Goal: Check status: Check status

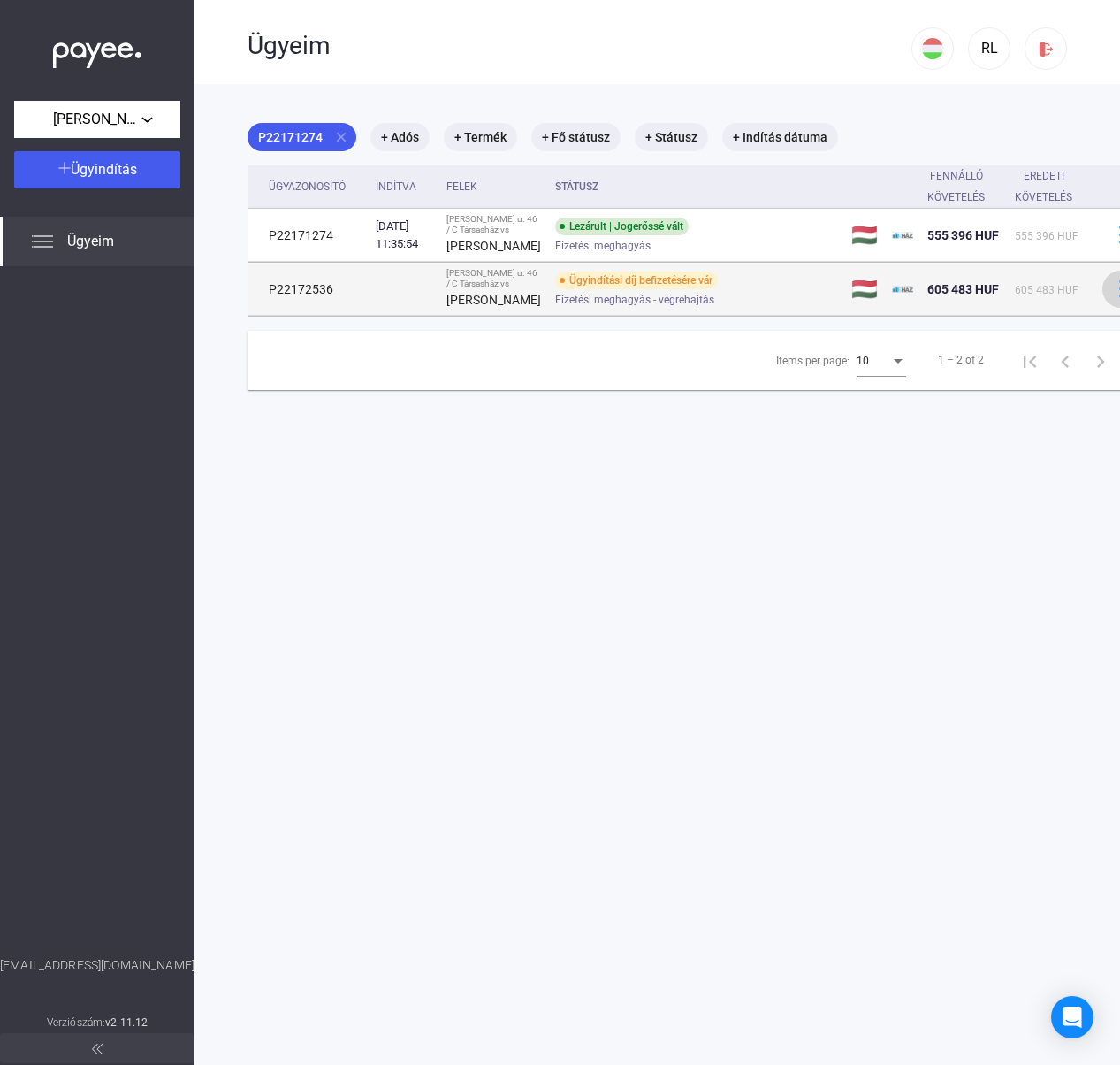
click at [1113, 298] on img at bounding box center [1122, 289] width 18 height 18
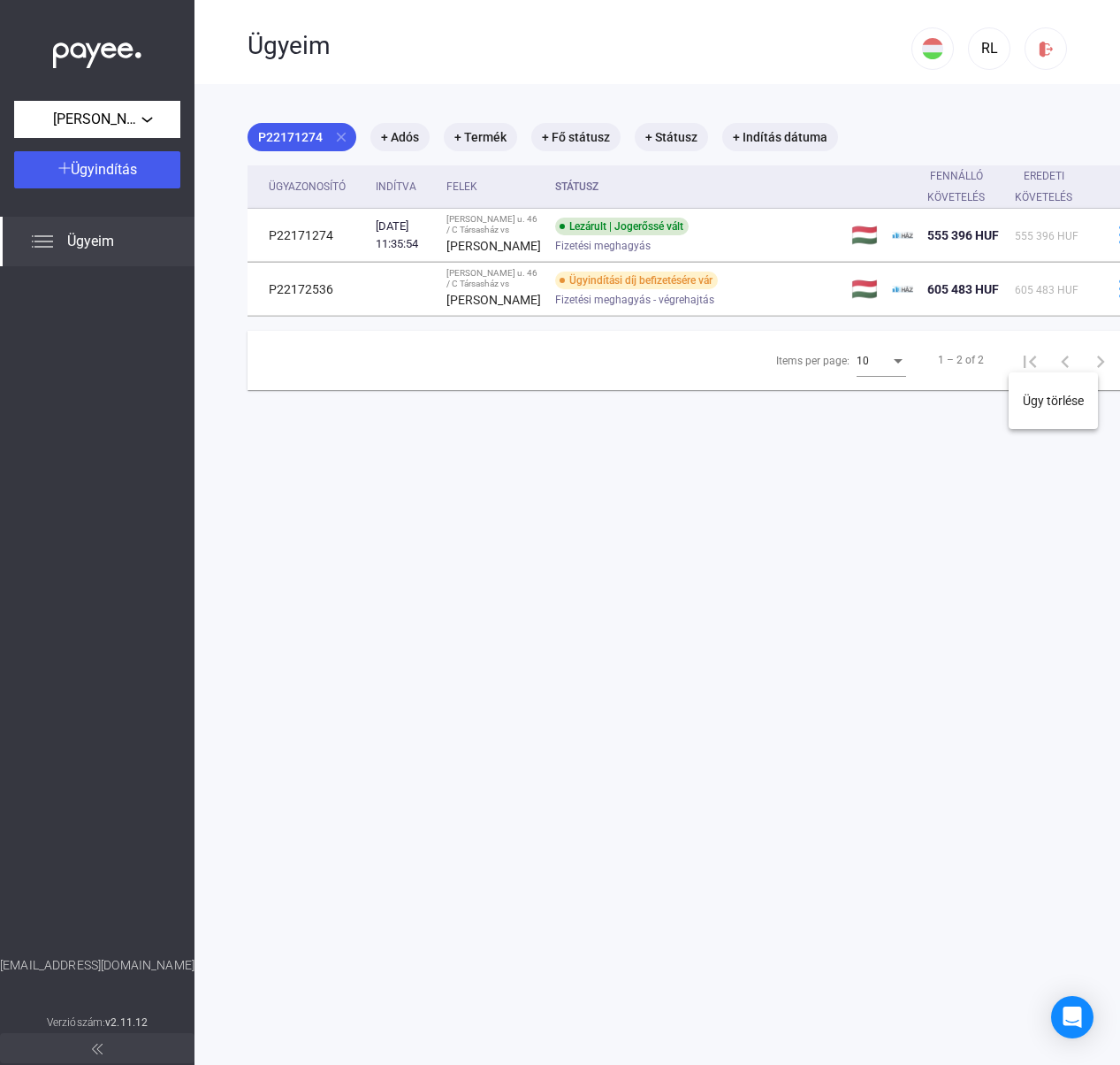
click at [1081, 345] on div at bounding box center [560, 532] width 1120 height 1065
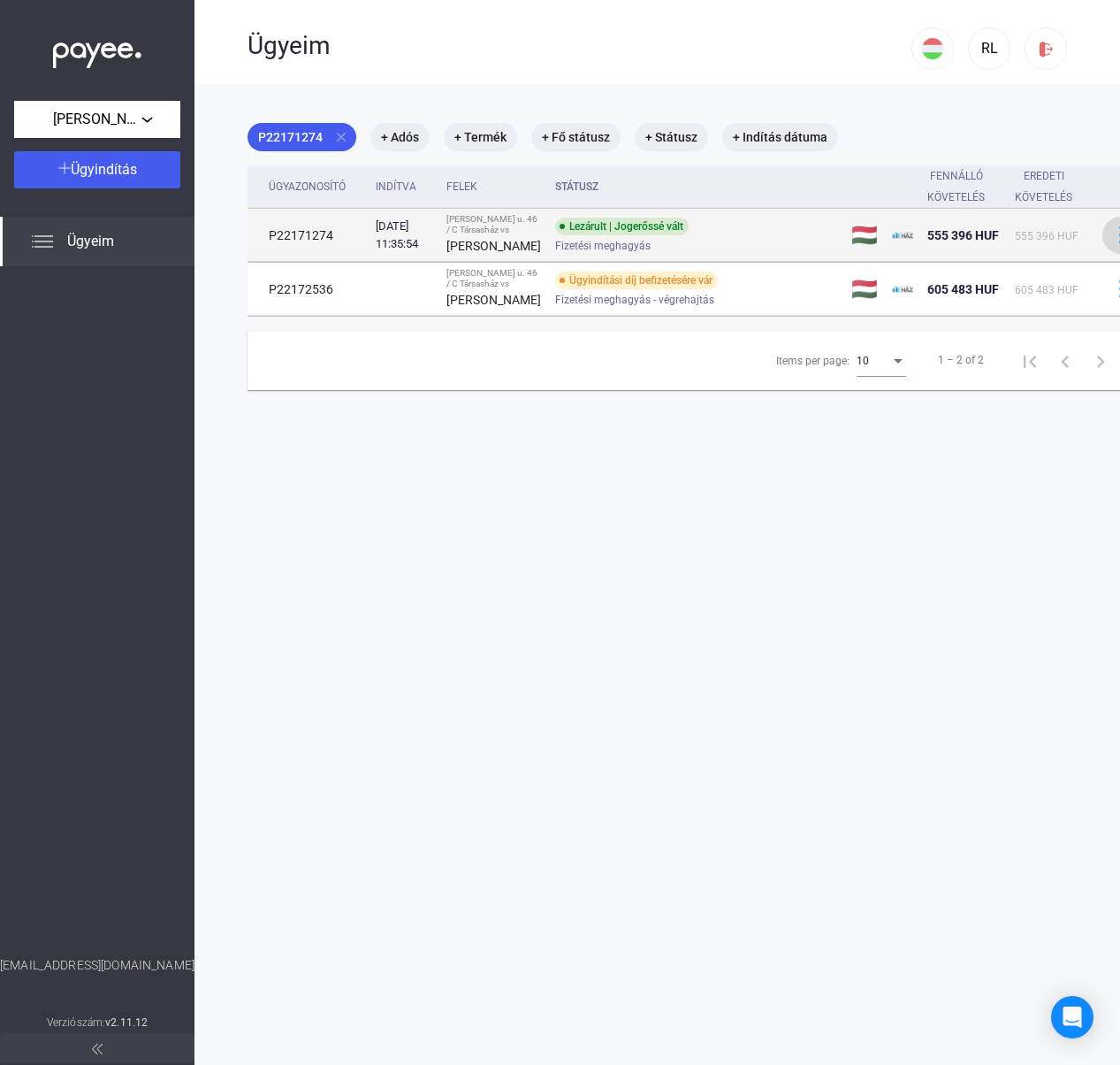
click at [1113, 244] on img at bounding box center [1122, 234] width 18 height 18
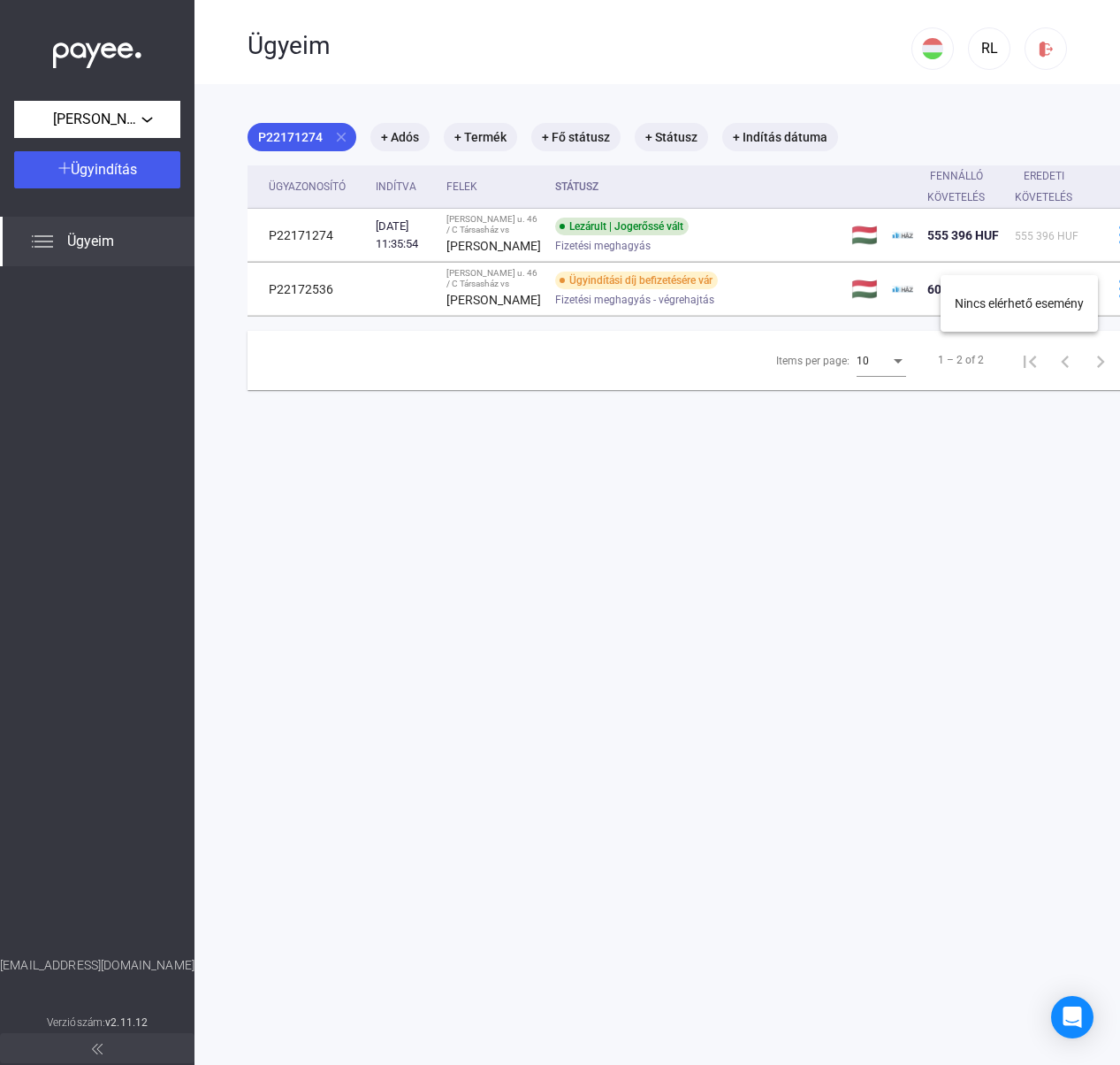
click at [736, 266] on div at bounding box center [560, 532] width 1120 height 1065
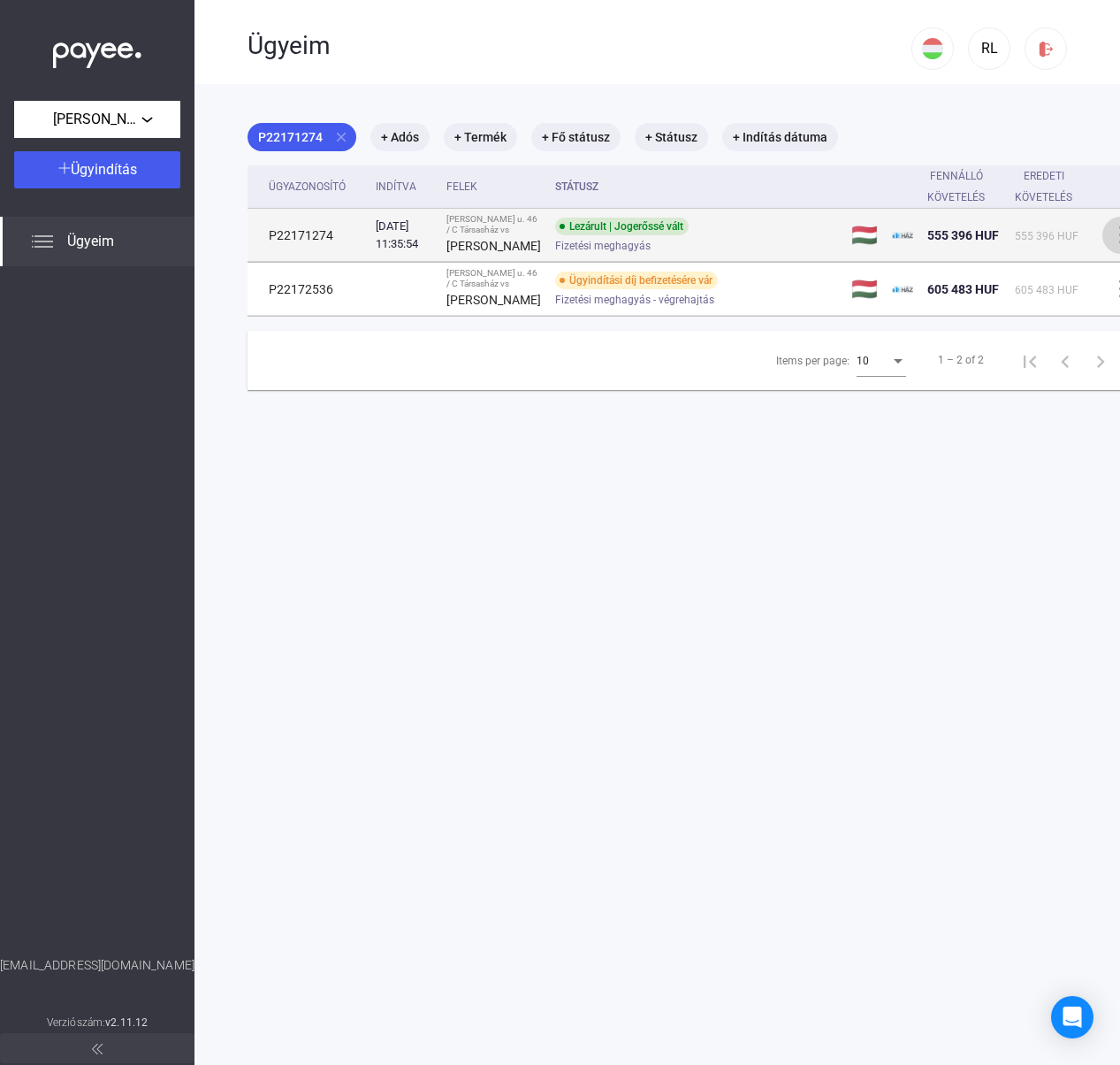
click at [1103, 239] on button at bounding box center [1121, 235] width 37 height 37
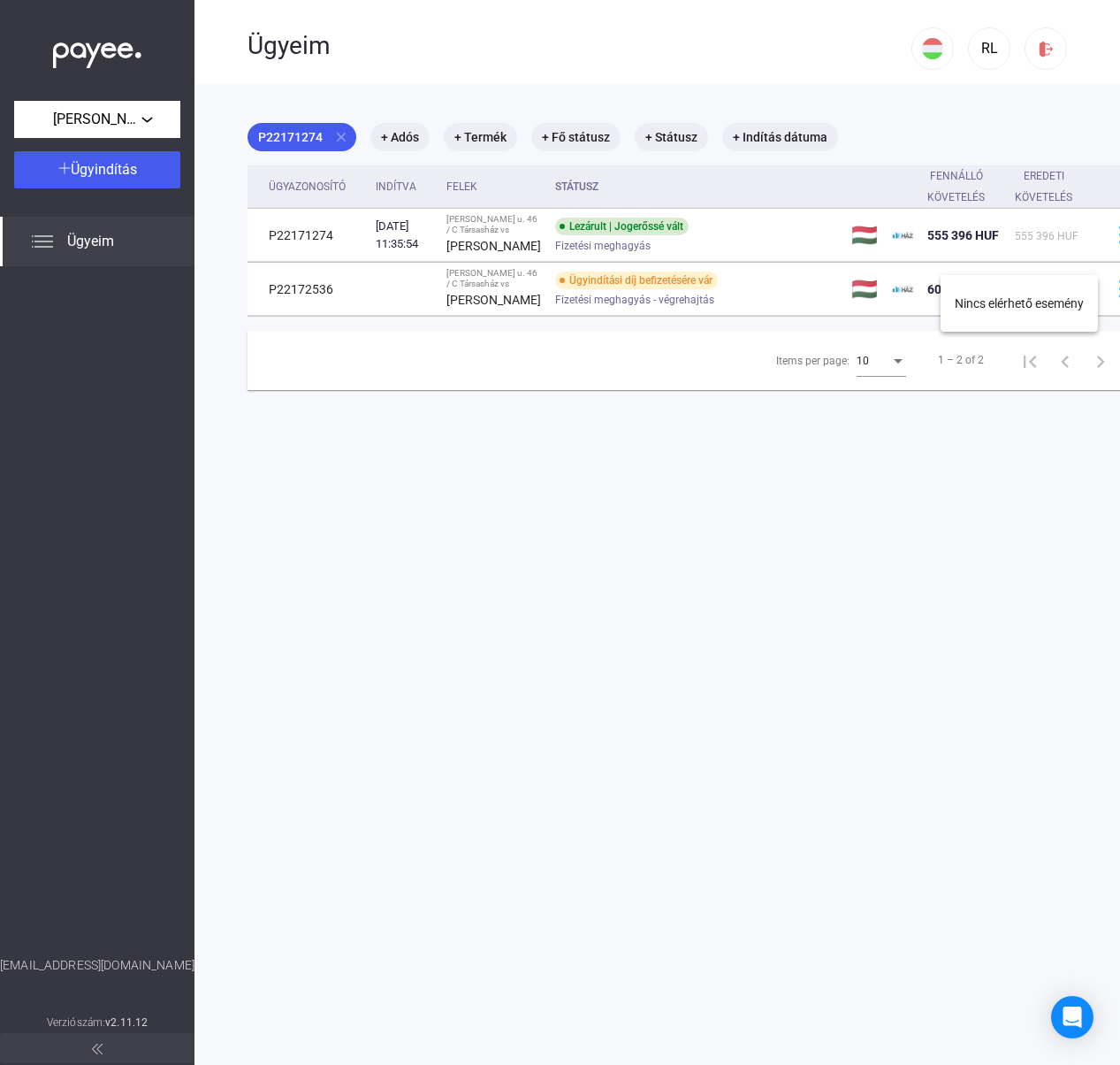
click at [786, 279] on div at bounding box center [560, 532] width 1120 height 1065
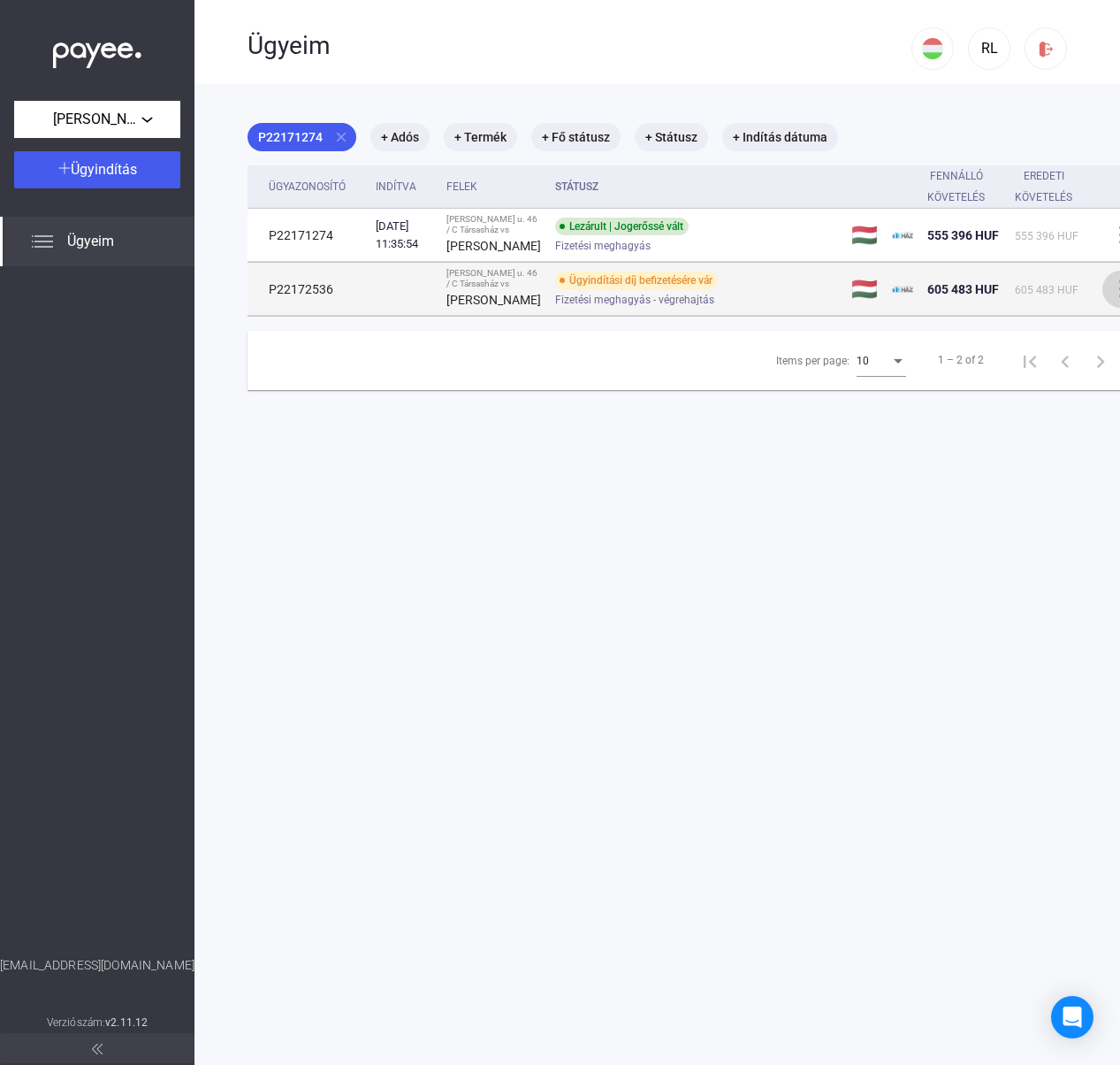
click at [1103, 308] on button at bounding box center [1121, 289] width 37 height 37
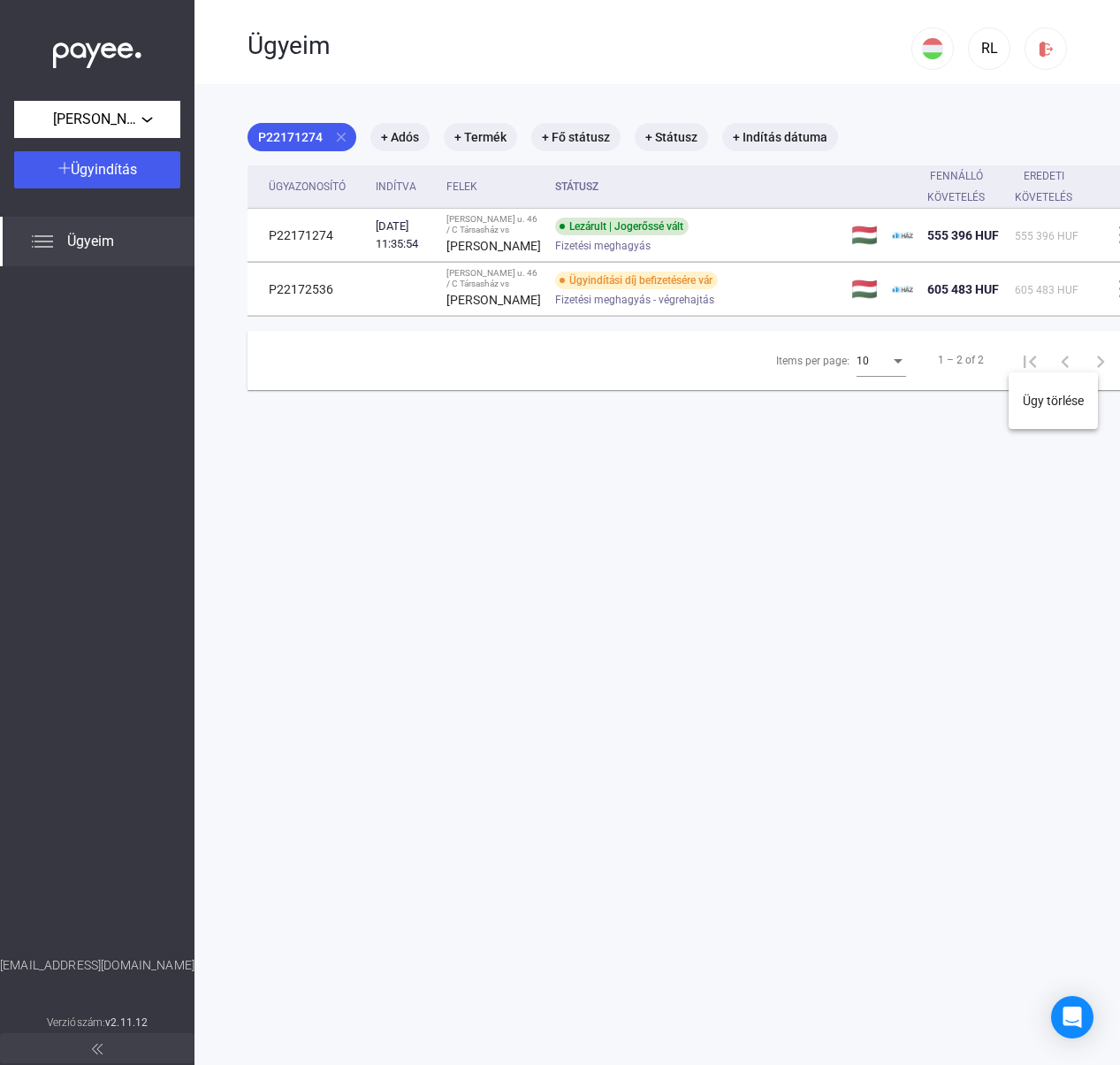
click at [740, 325] on div at bounding box center [560, 532] width 1120 height 1065
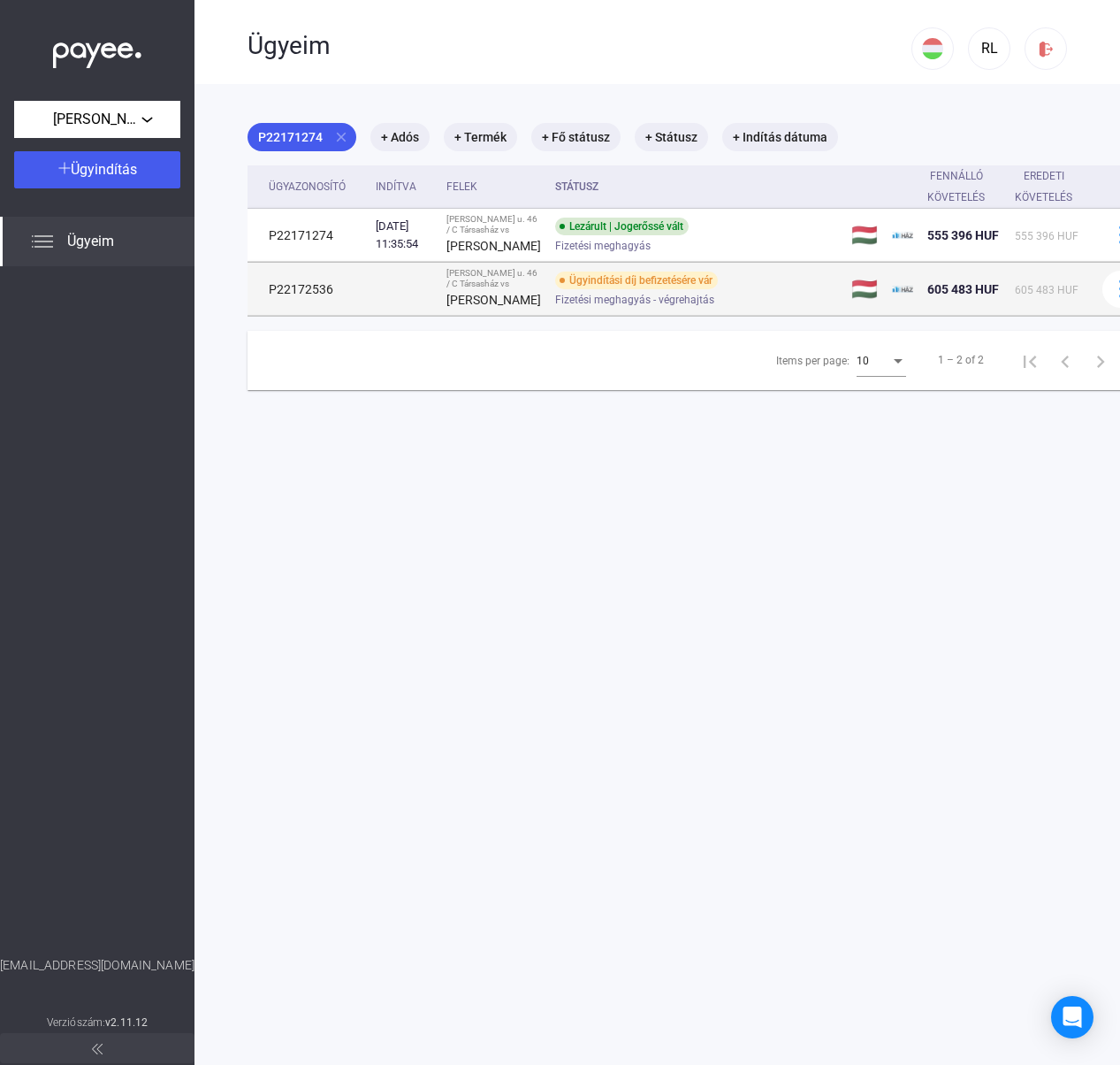
click at [659, 289] on div "Ügyindítási díj befizetésére vár" at bounding box center [636, 279] width 163 height 17
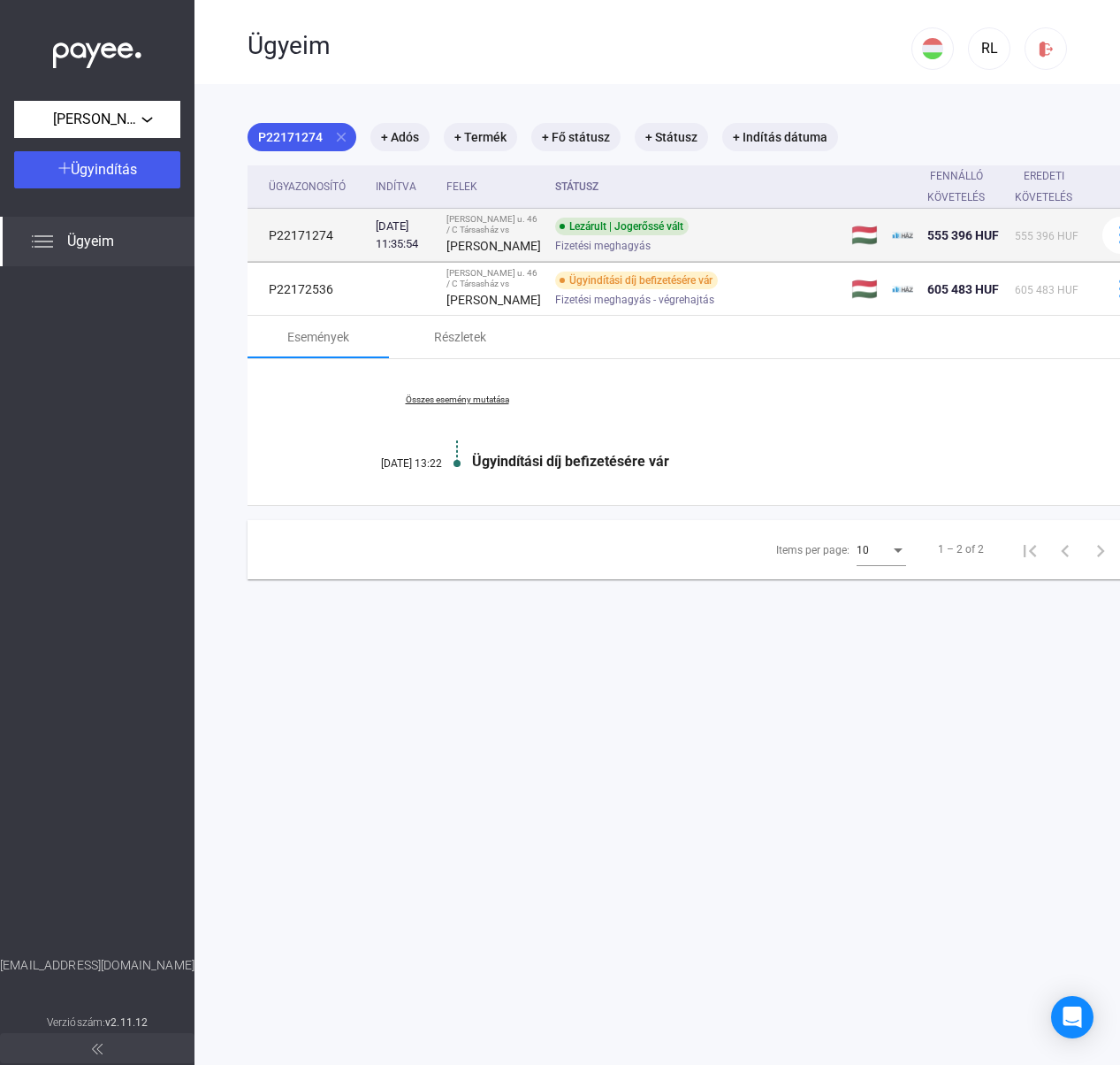
click at [651, 235] on div "Lezárult | Jogerőssé vált" at bounding box center [621, 226] width 133 height 17
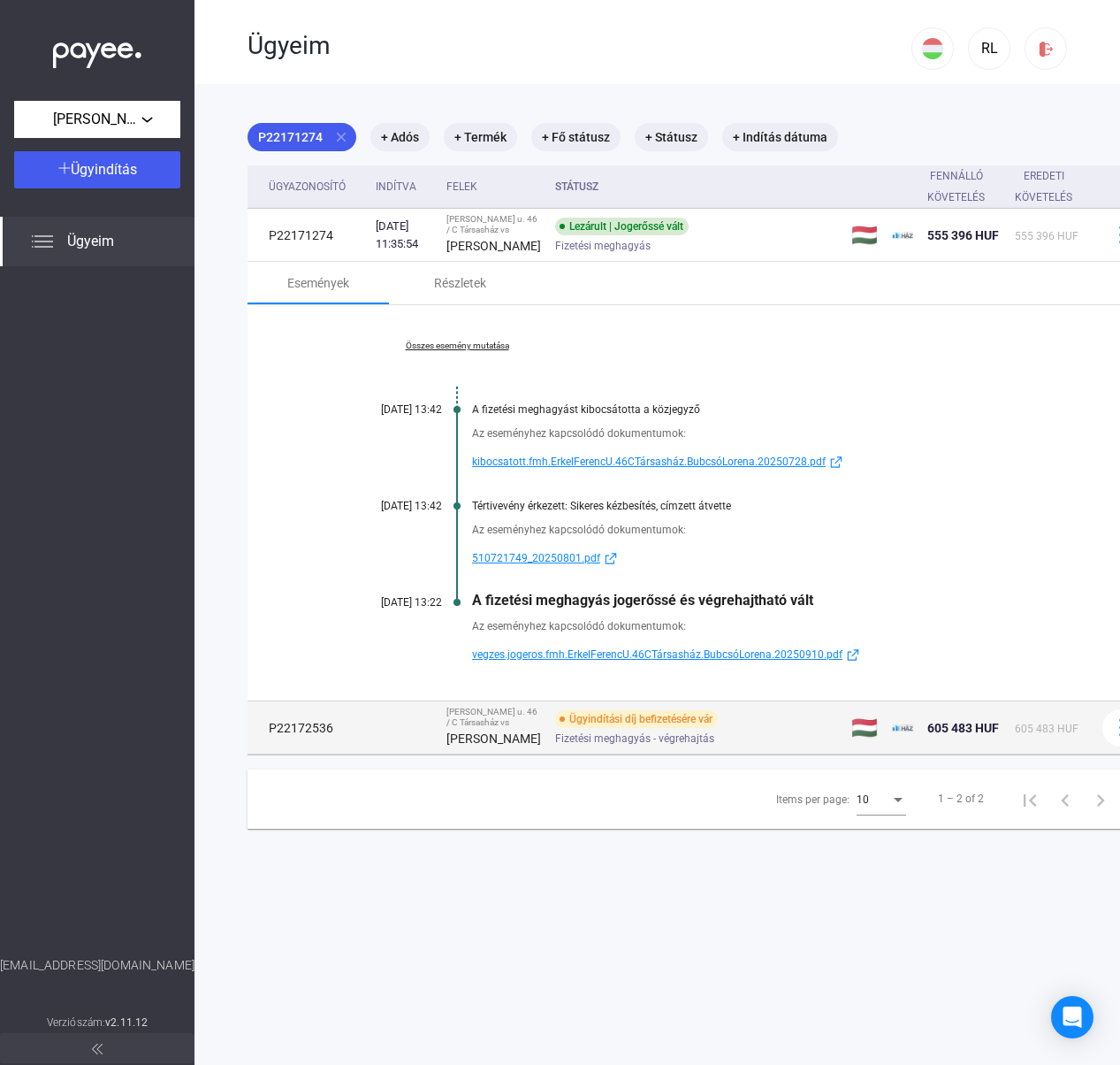
click at [736, 744] on div "Fizetési meghagyás - végrehajtás" at bounding box center [696, 738] width 282 height 13
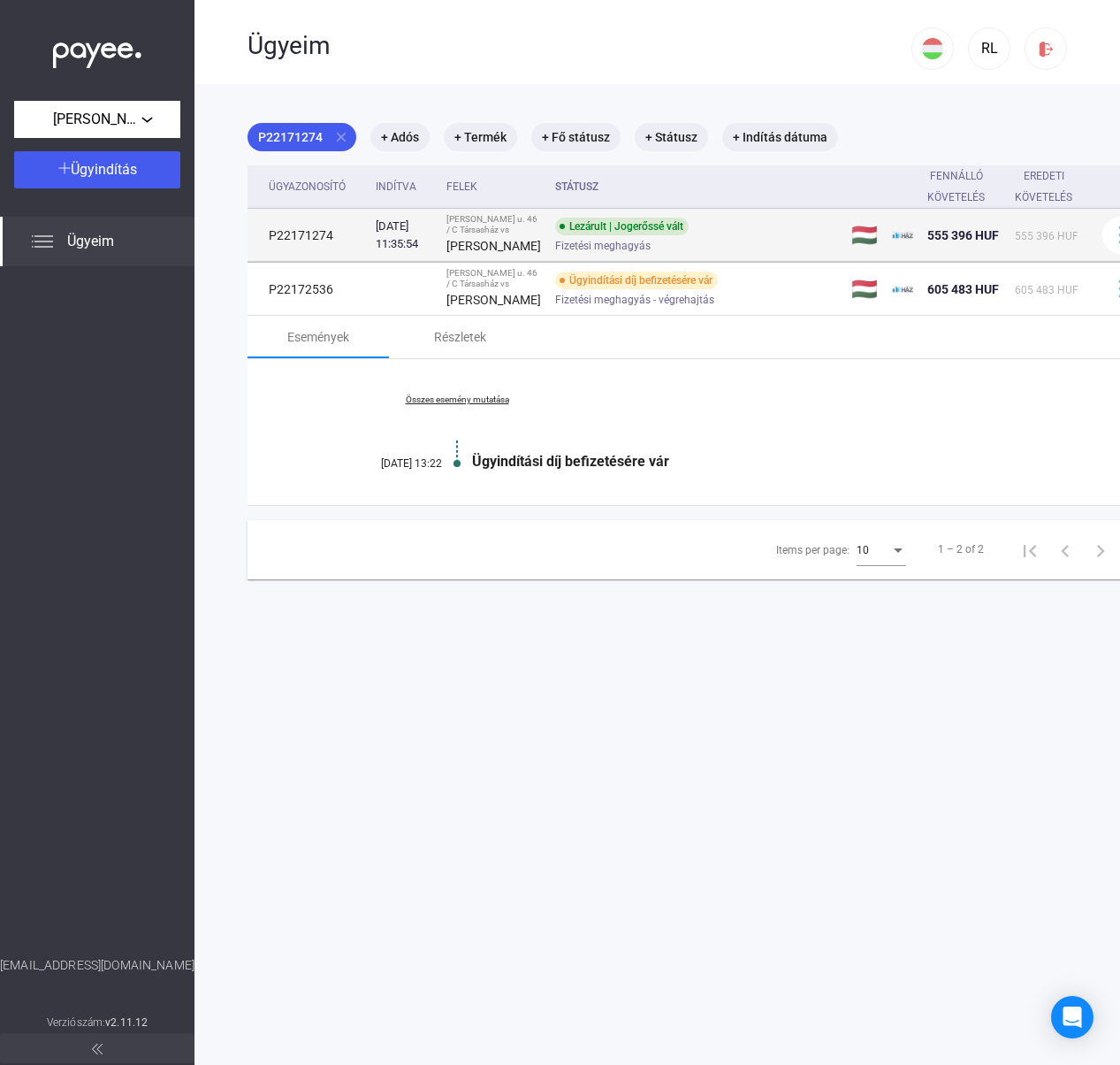
click at [604, 256] on span "Fizetési meghagyás" at bounding box center [603, 245] width 96 height 21
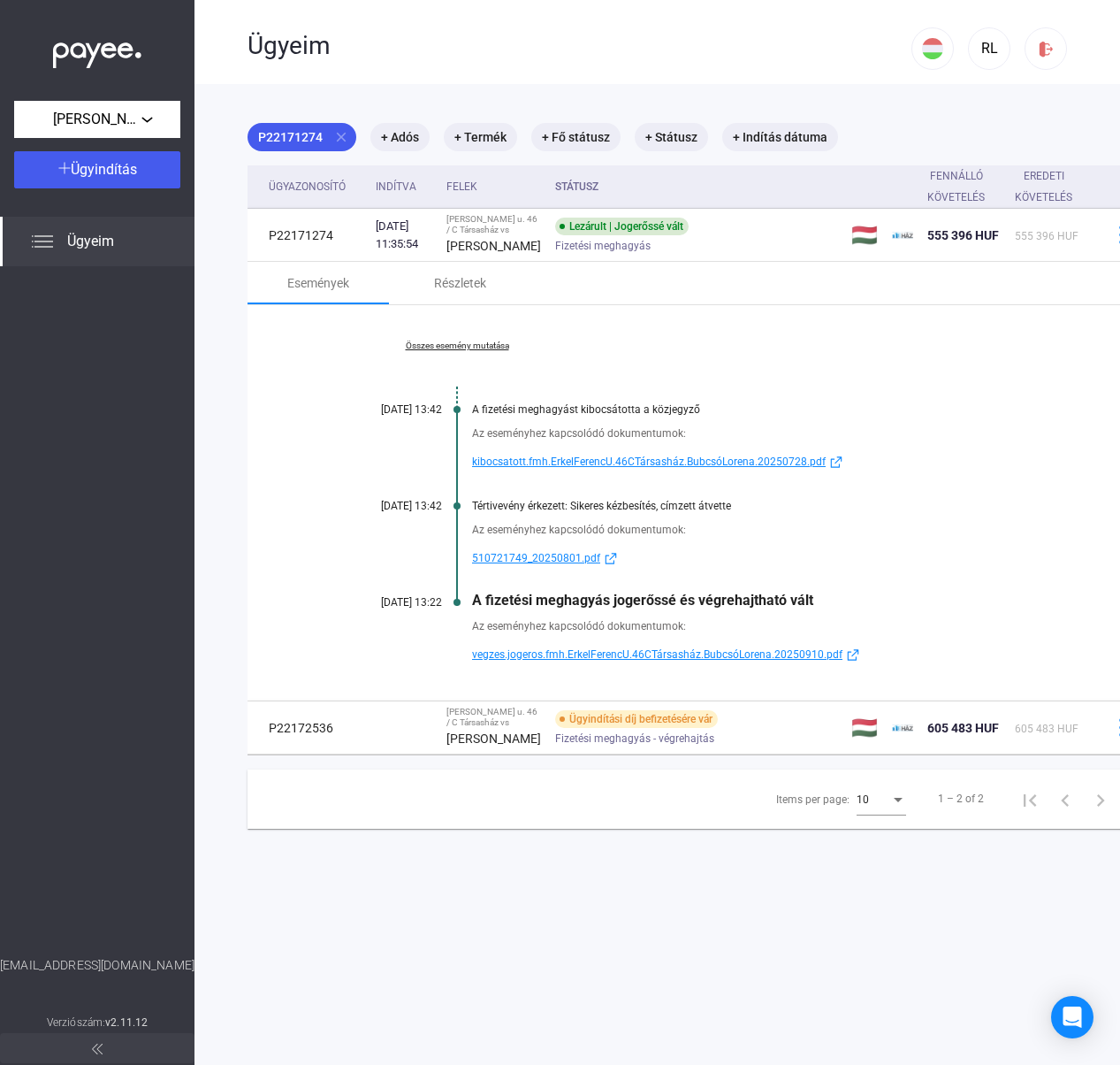
click at [557, 569] on span "510721749_20250801.pdf" at bounding box center [537, 558] width 129 height 21
click at [612, 665] on span "vegzes.jogeros.fmh.ErkelFerencU.46CTársasház.BubcsóLorena.20250910.pdf" at bounding box center [657, 654] width 370 height 21
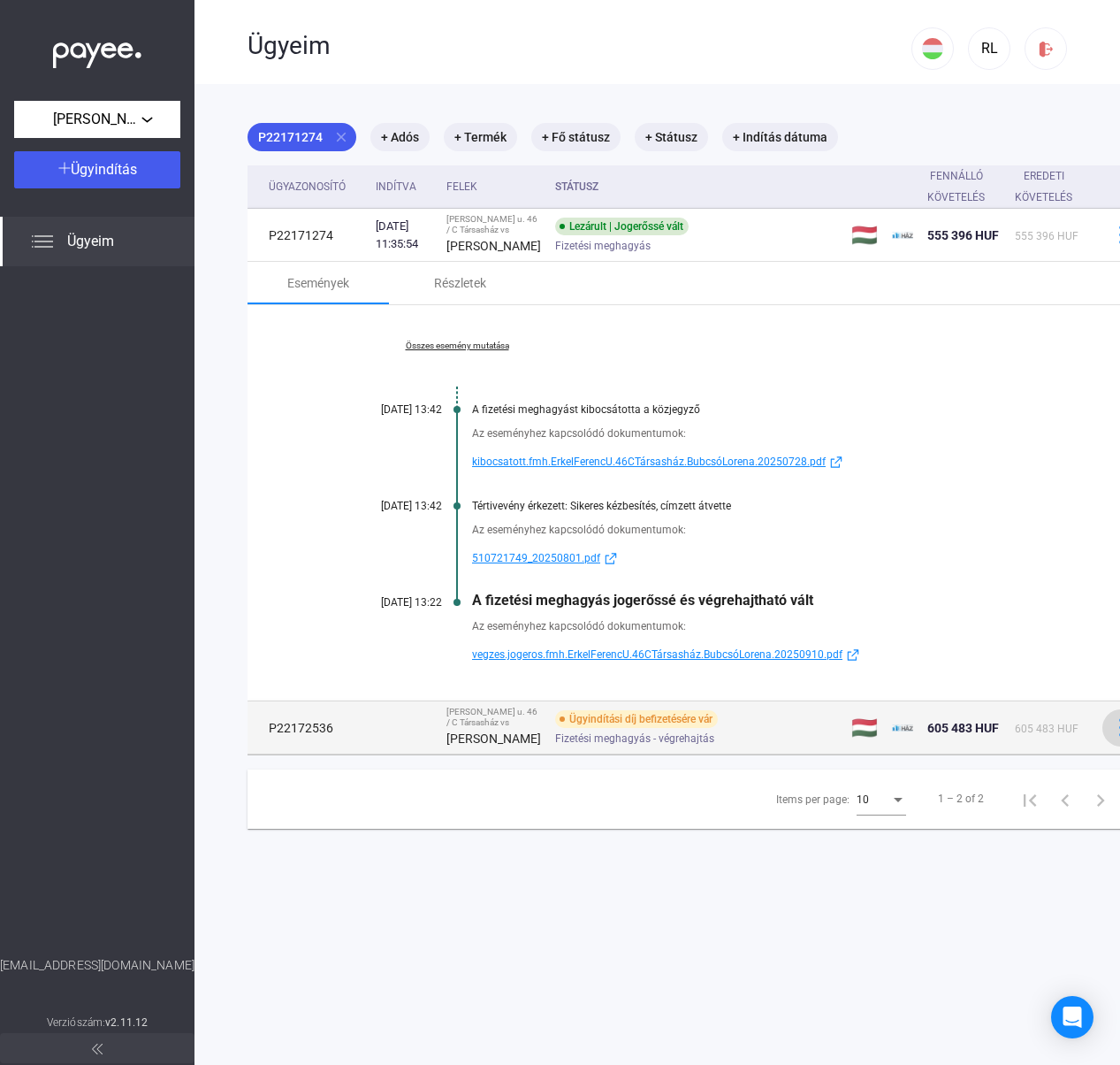
click at [1113, 737] on img at bounding box center [1122, 727] width 18 height 18
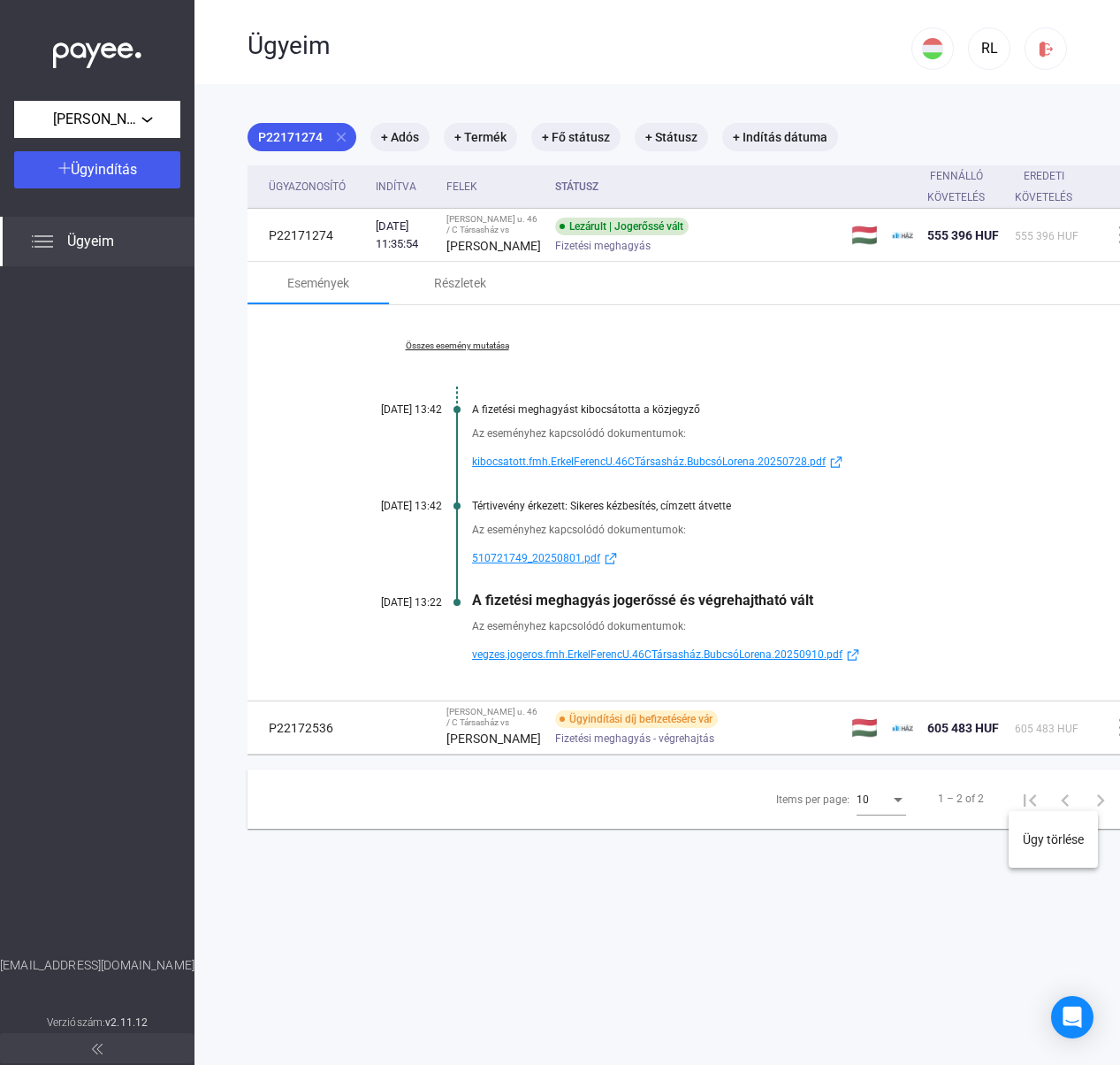
click at [693, 800] on div at bounding box center [560, 532] width 1120 height 1065
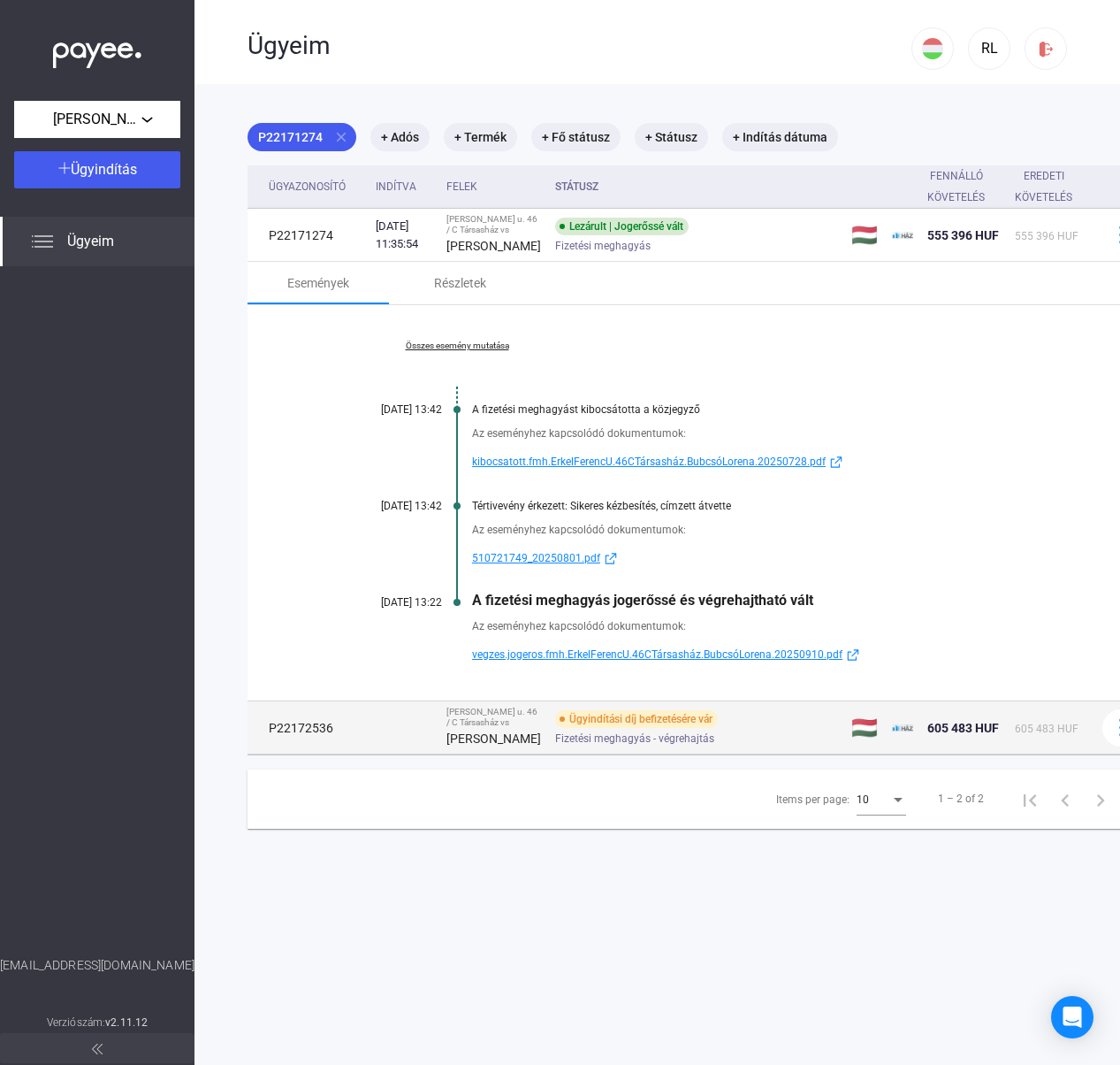
click at [656, 728] on div "Ügyindítási díj befizetésére vár" at bounding box center [636, 719] width 163 height 17
